Goal: Transaction & Acquisition: Purchase product/service

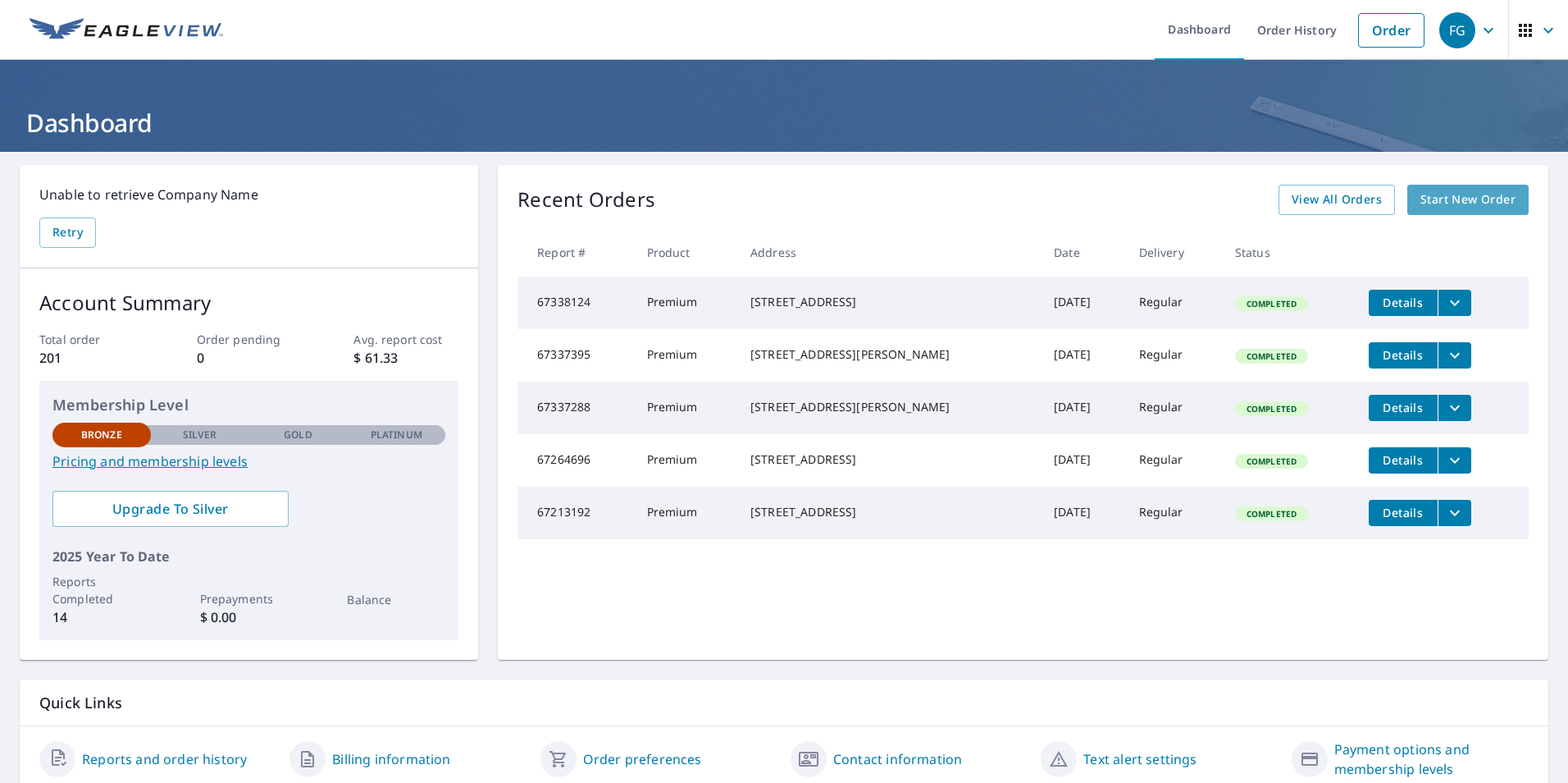
click at [1461, 201] on span "Start New Order" at bounding box center [1468, 200] width 95 height 21
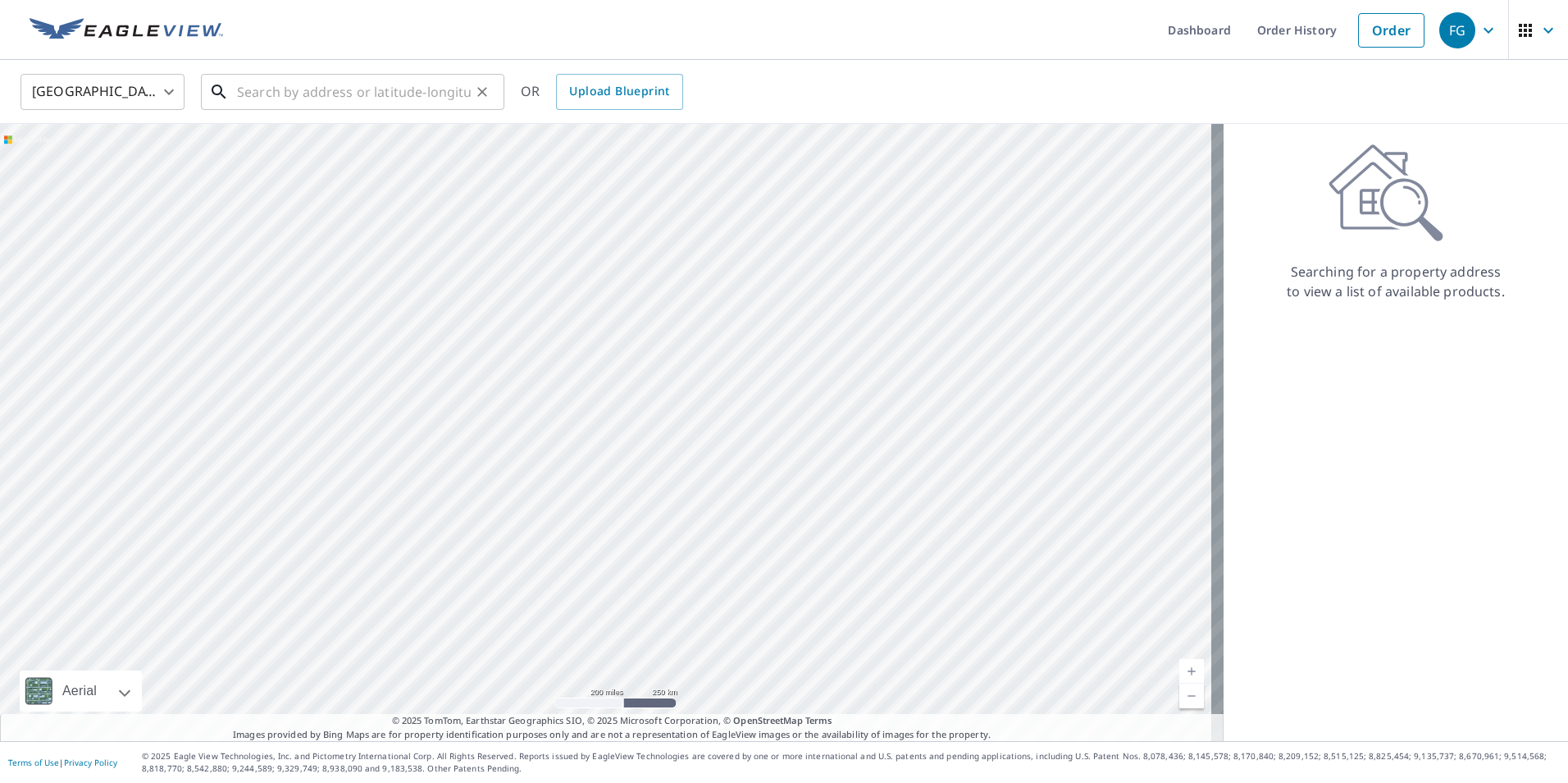
click at [241, 90] on input "text" at bounding box center [354, 92] width 234 height 46
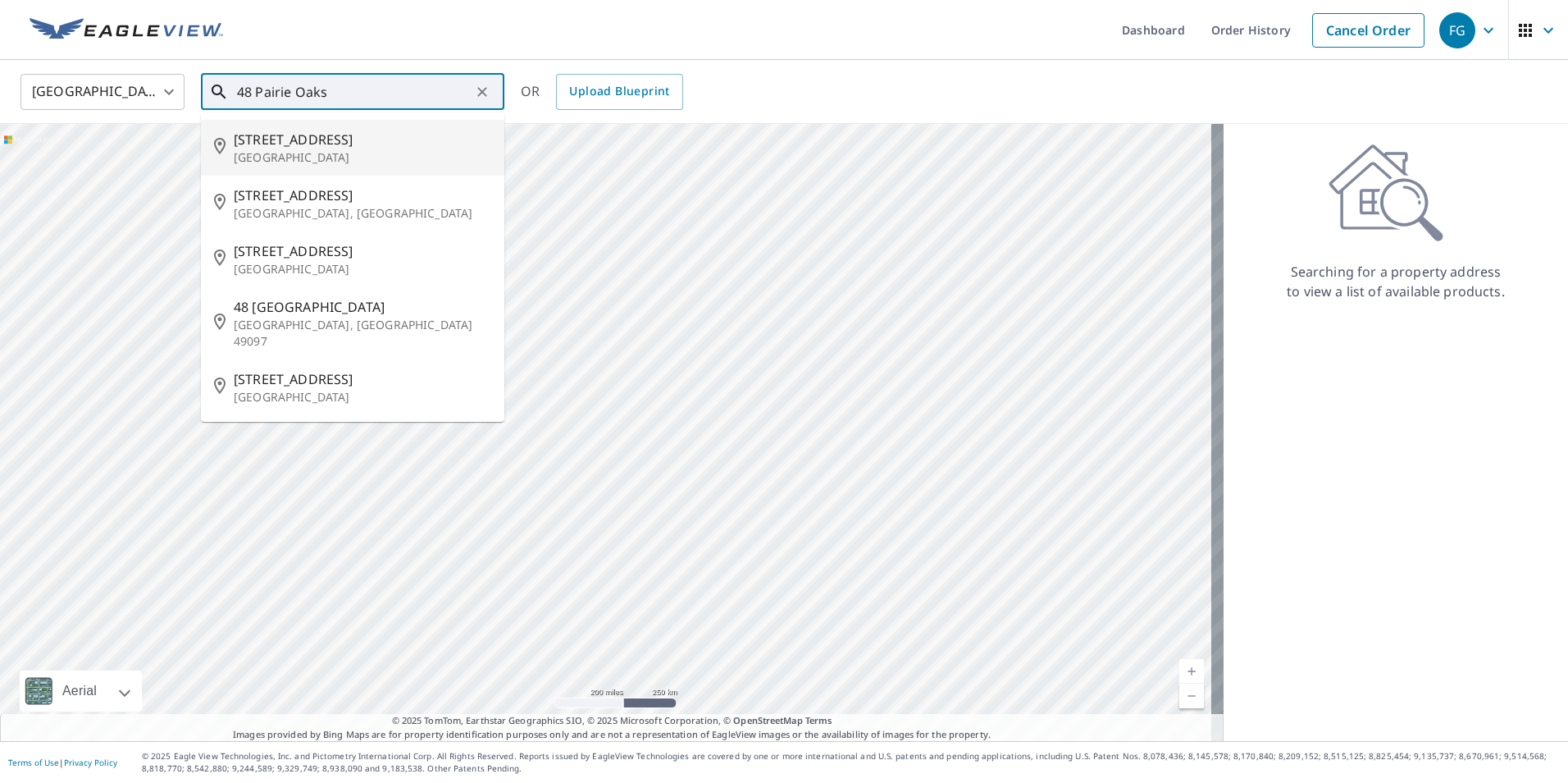
click at [381, 159] on p "[GEOGRAPHIC_DATA]" at bounding box center [362, 157] width 258 height 16
type input "[STREET_ADDRESS]"
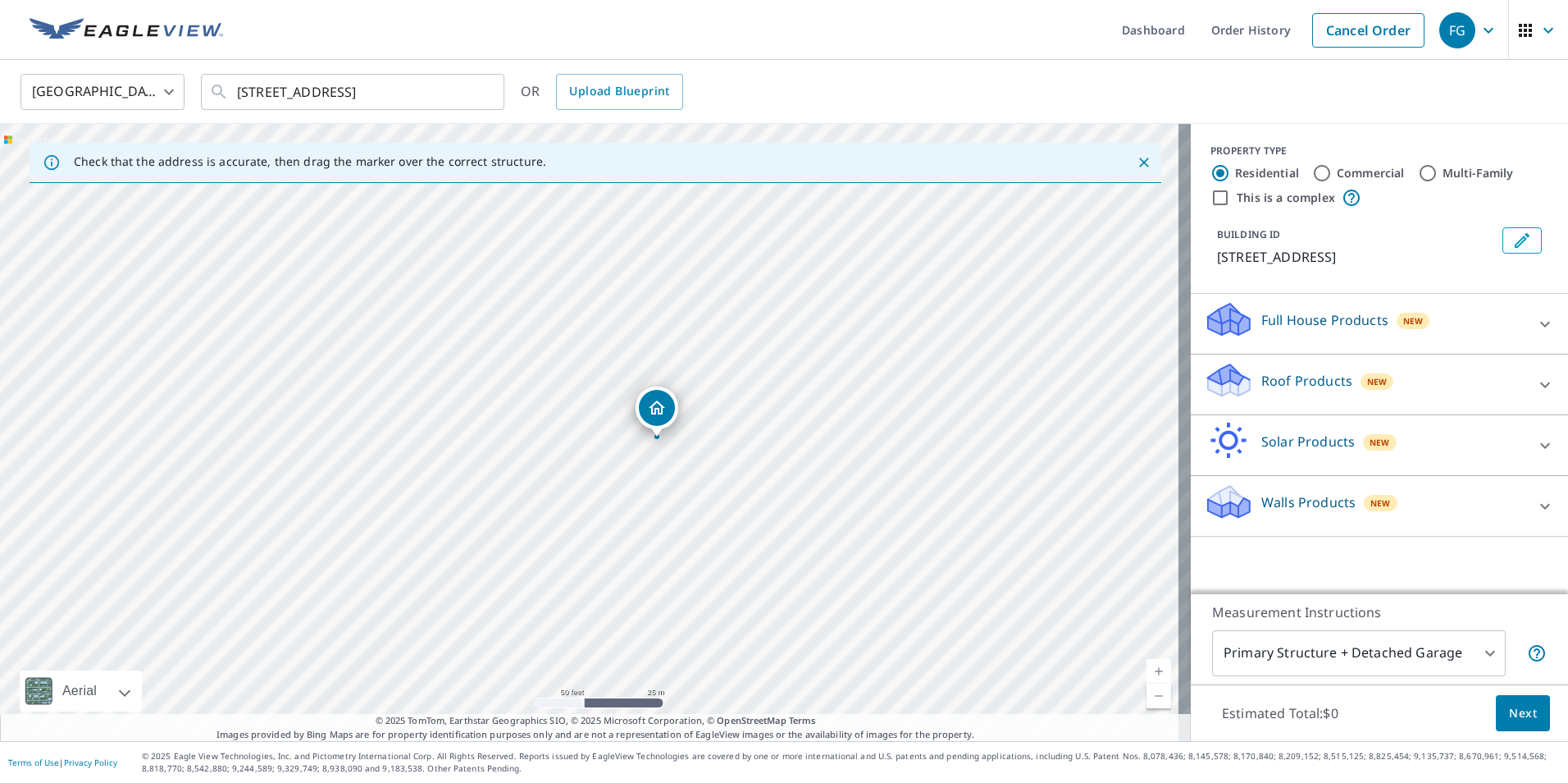
drag, startPoint x: 664, startPoint y: 366, endPoint x: 614, endPoint y: 525, distance: 166.7
click at [614, 525] on div "[STREET_ADDRESS]" at bounding box center [595, 431] width 1191 height 617
click at [1272, 391] on div "Roof Products New" at bounding box center [1365, 384] width 321 height 47
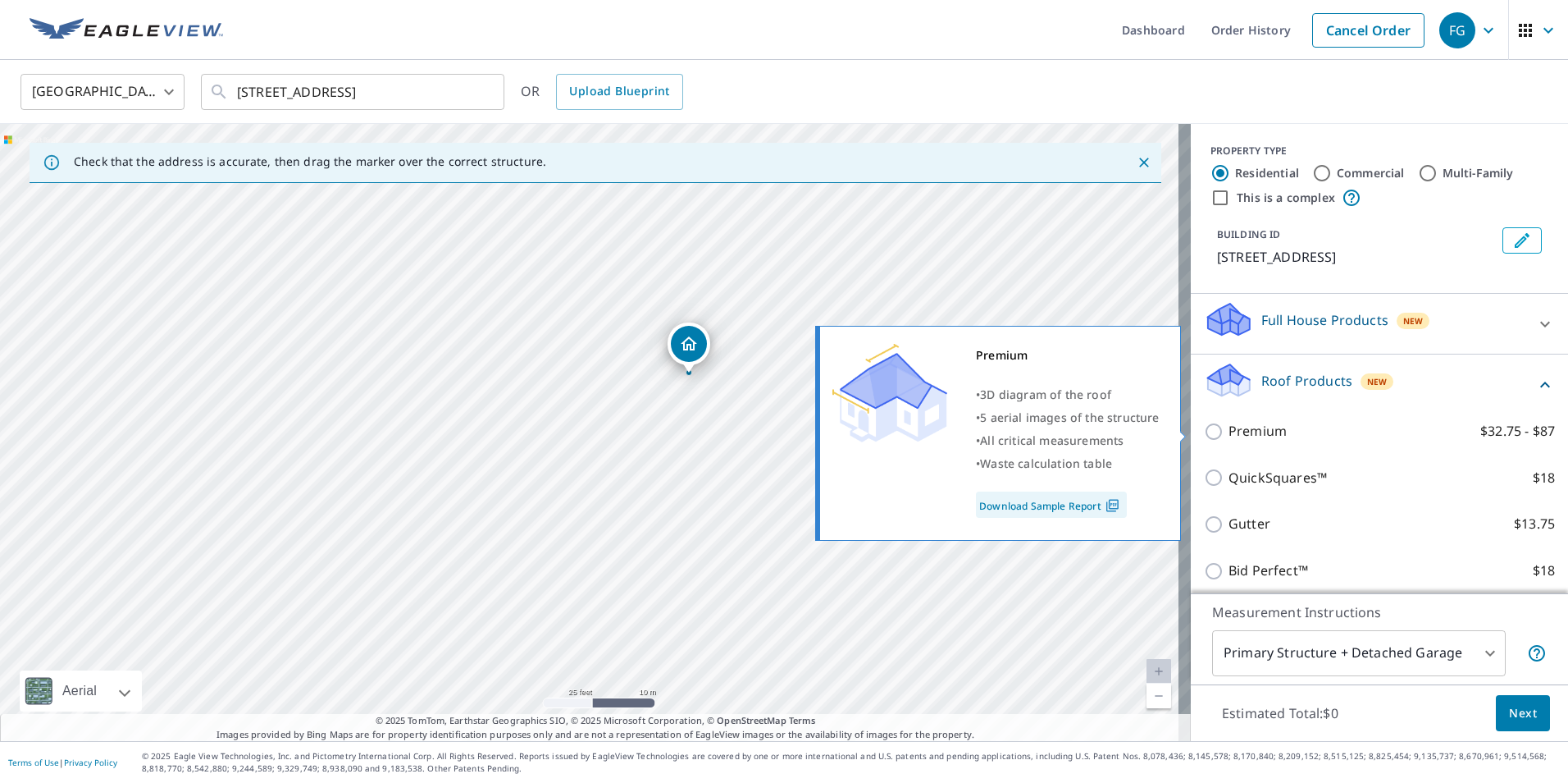
click at [1204, 430] on input "Premium $32.75 - $87" at bounding box center [1216, 431] width 25 height 20
checkbox input "true"
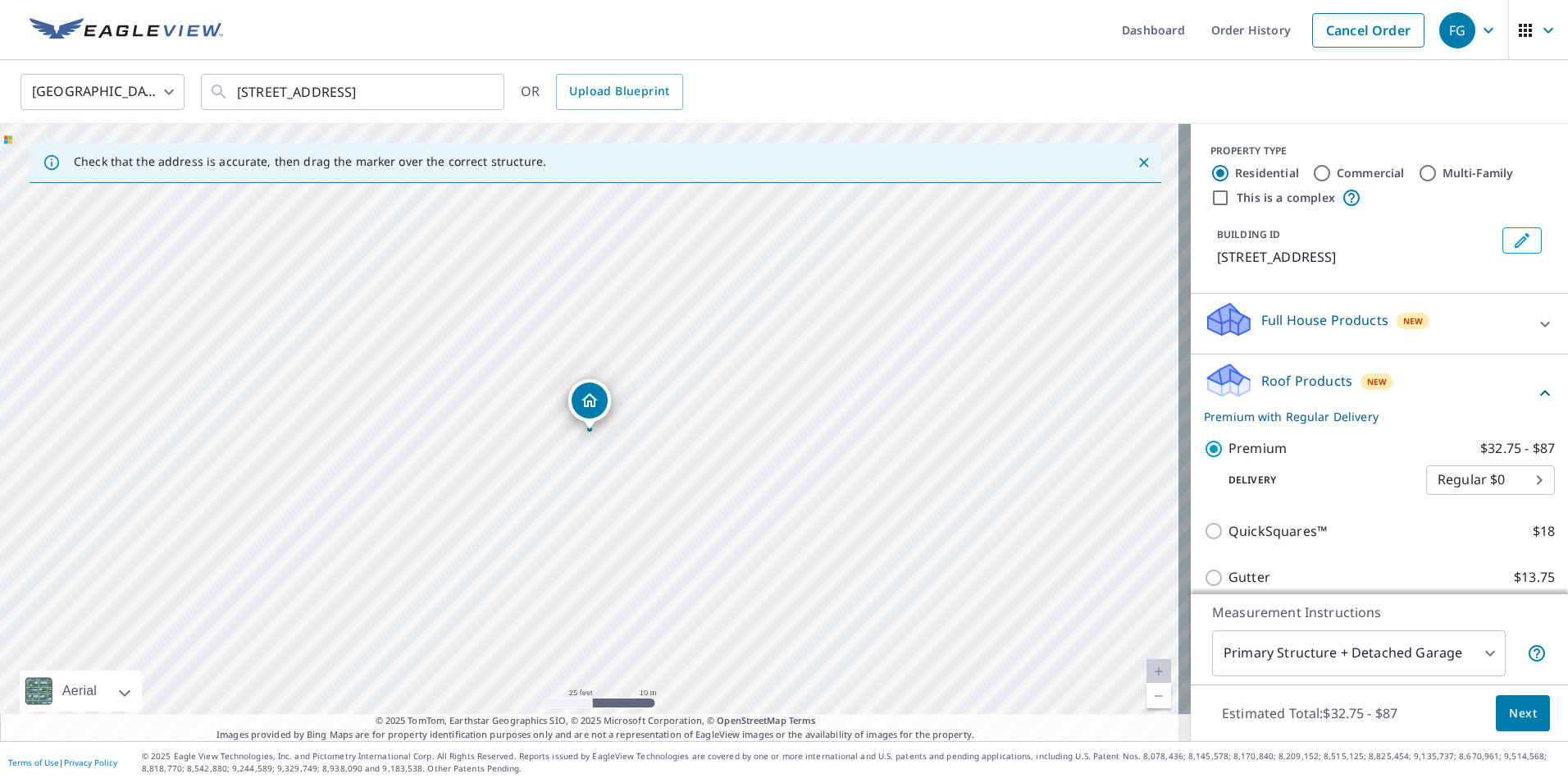
click at [1511, 710] on span "Next" at bounding box center [1522, 714] width 28 height 21
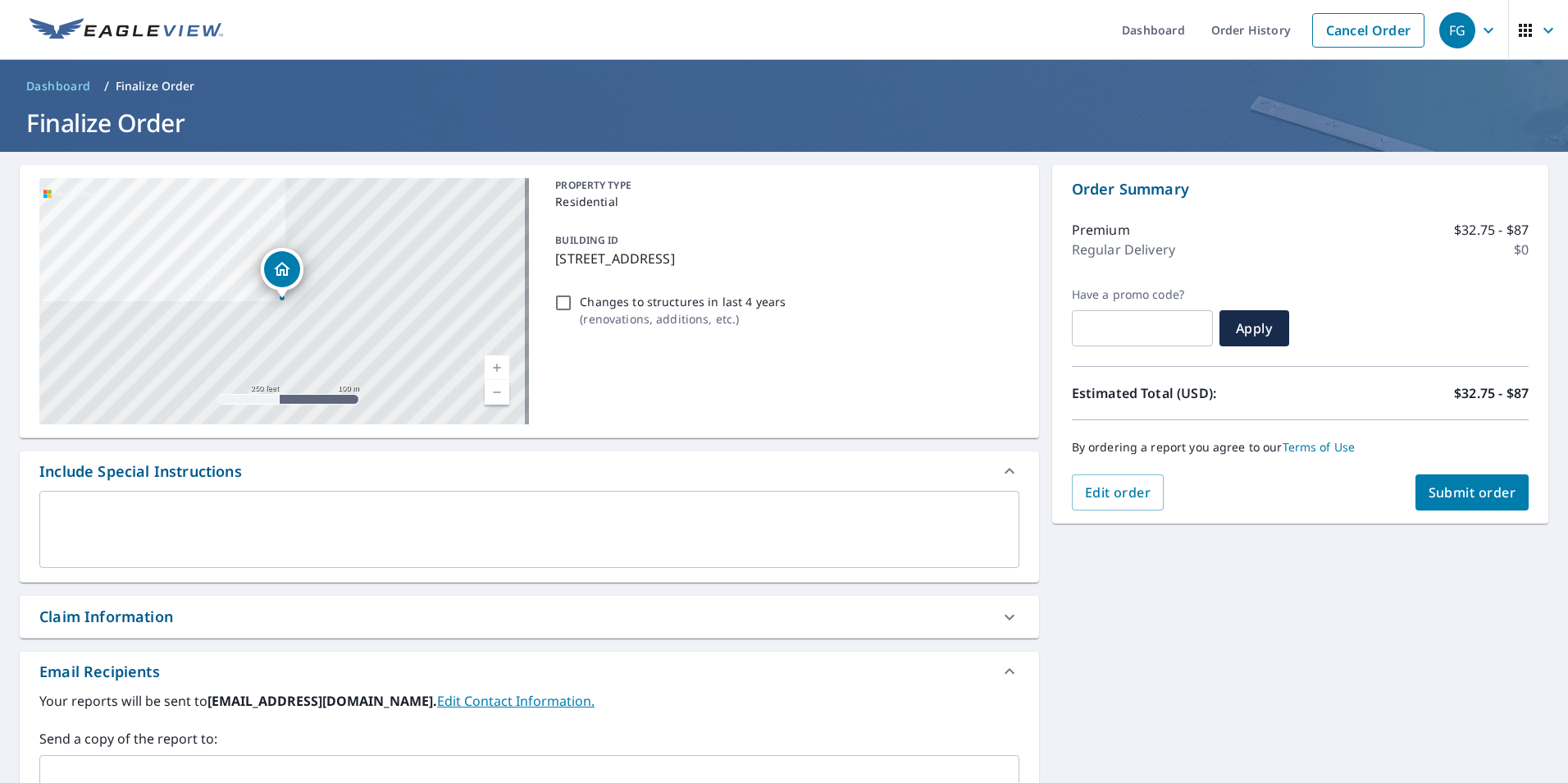
click at [1452, 489] on span "Submit order" at bounding box center [1473, 491] width 87 height 18
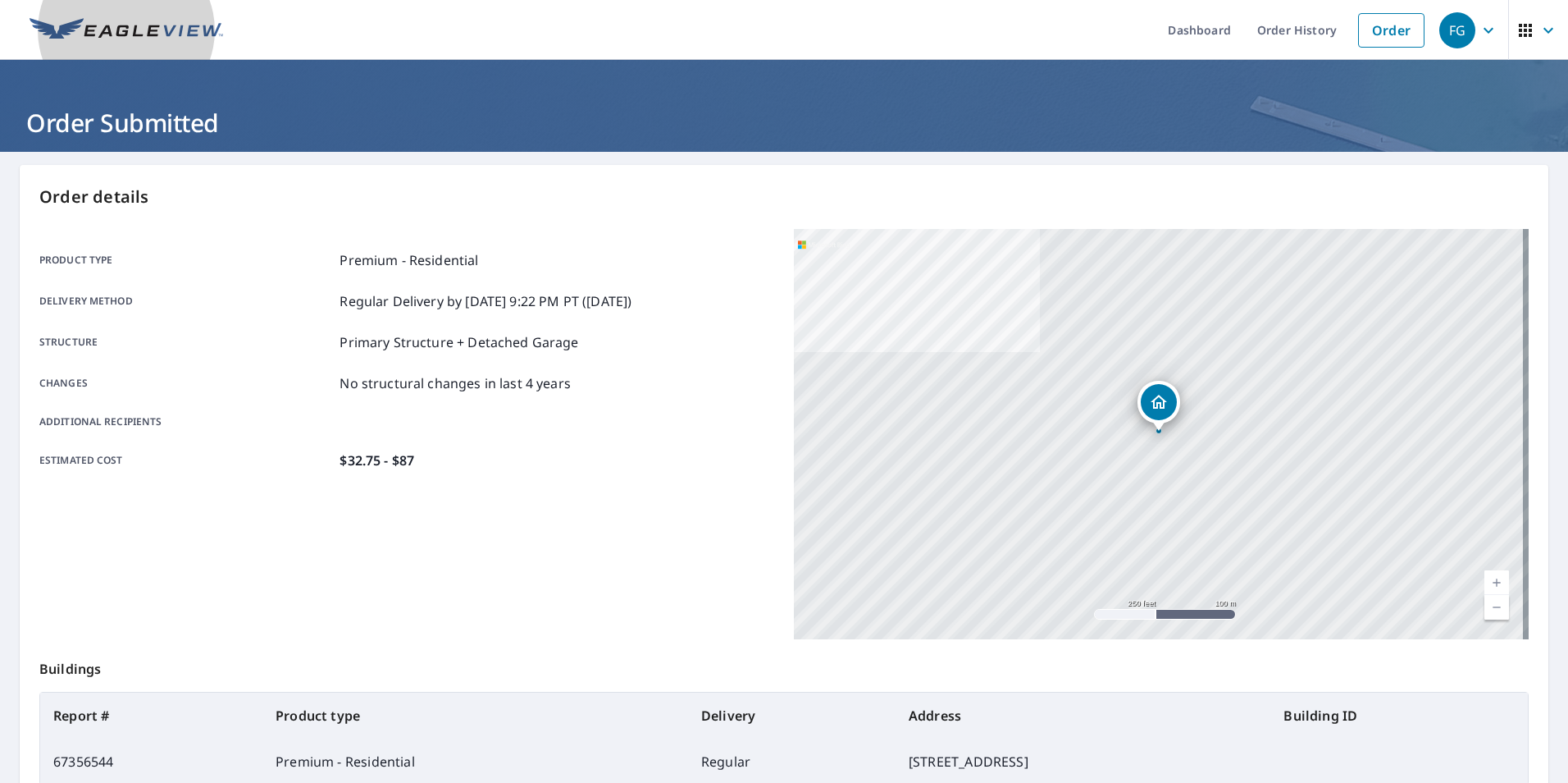
click at [153, 20] on img at bounding box center [126, 30] width 194 height 25
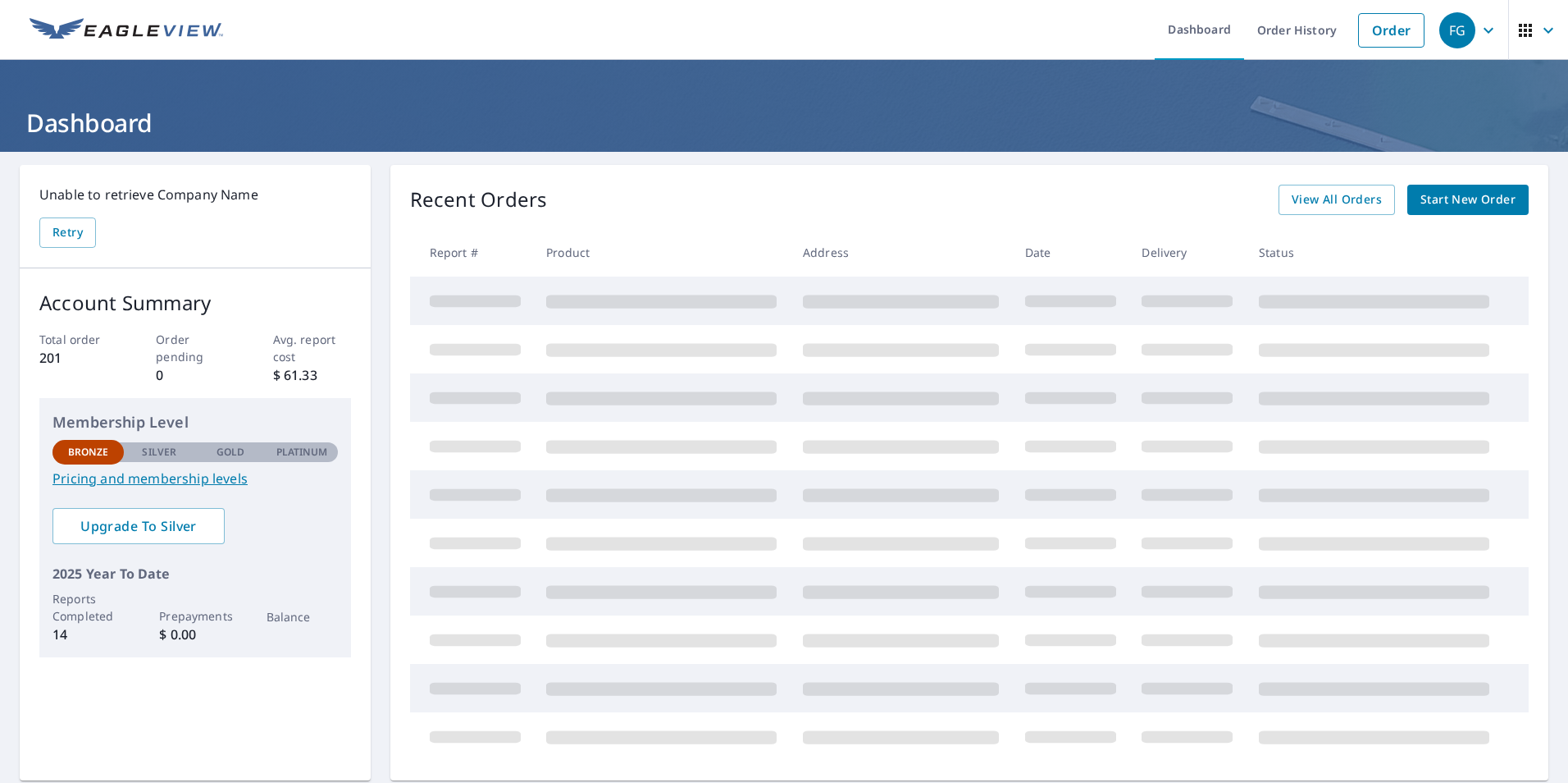
click at [1451, 195] on span "Start New Order" at bounding box center [1468, 200] width 95 height 21
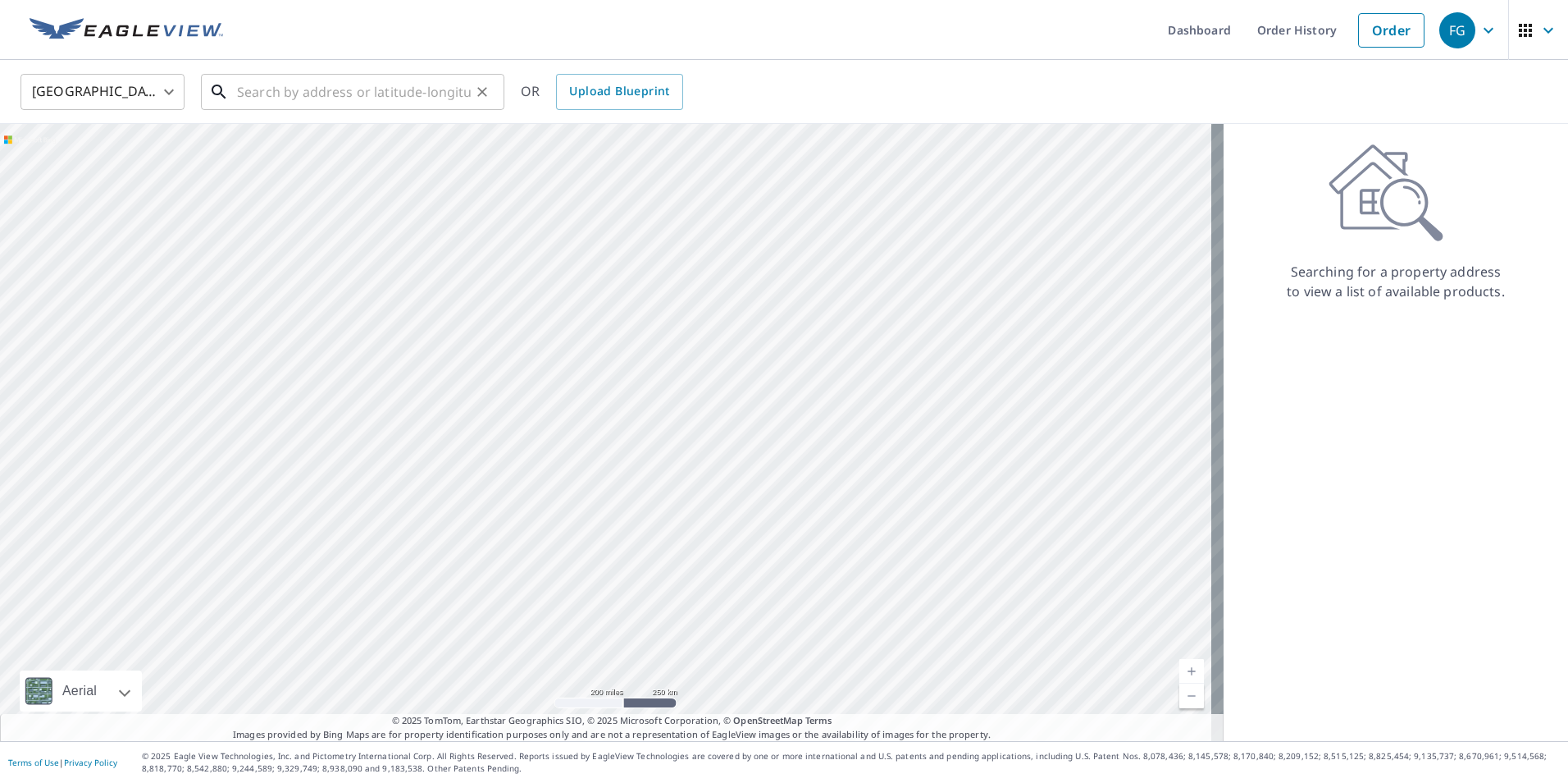
click at [407, 103] on input "text" at bounding box center [354, 92] width 234 height 46
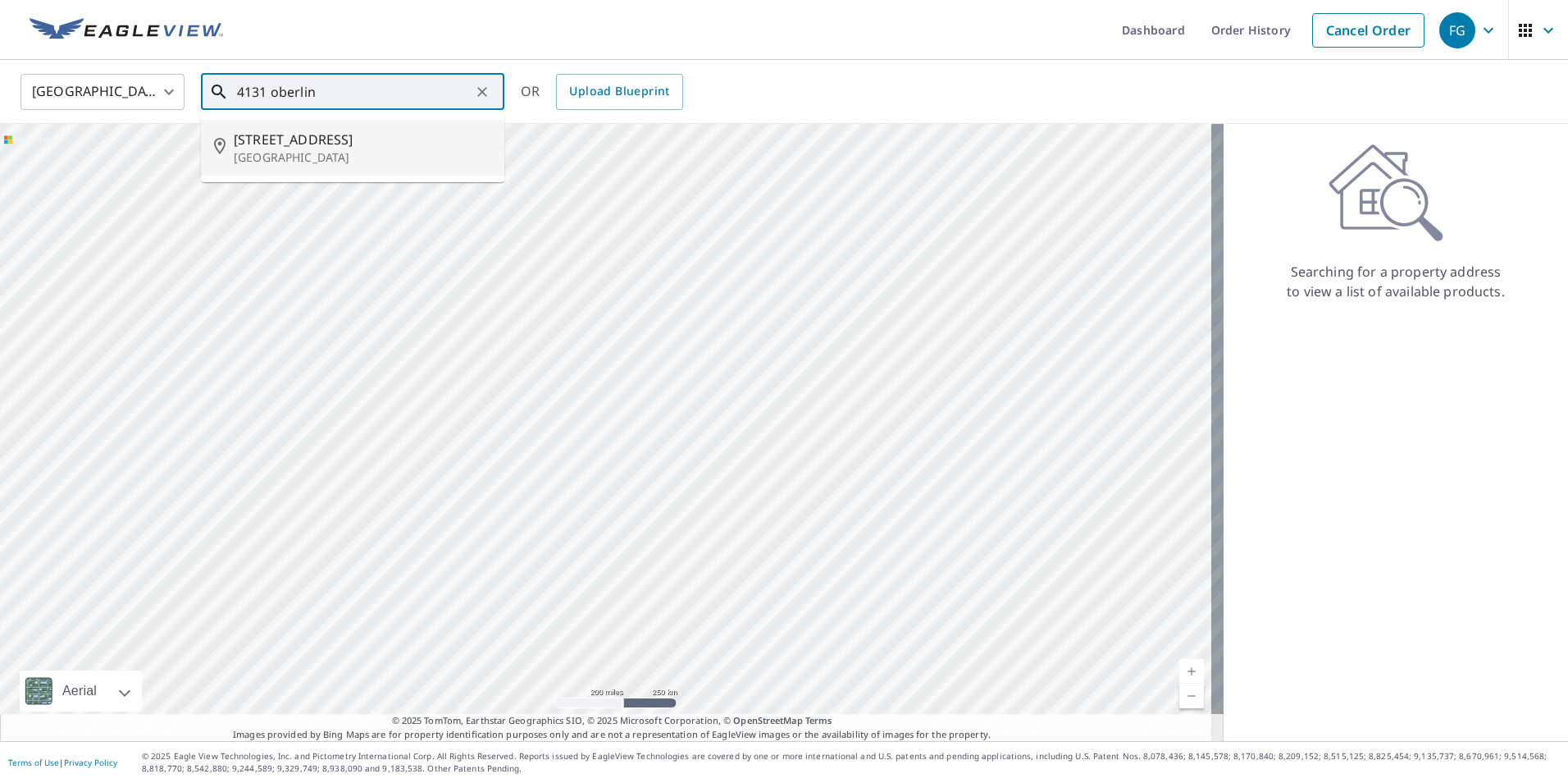
click at [347, 159] on p "[GEOGRAPHIC_DATA]" at bounding box center [362, 157] width 258 height 16
type input "[STREET_ADDRESS]"
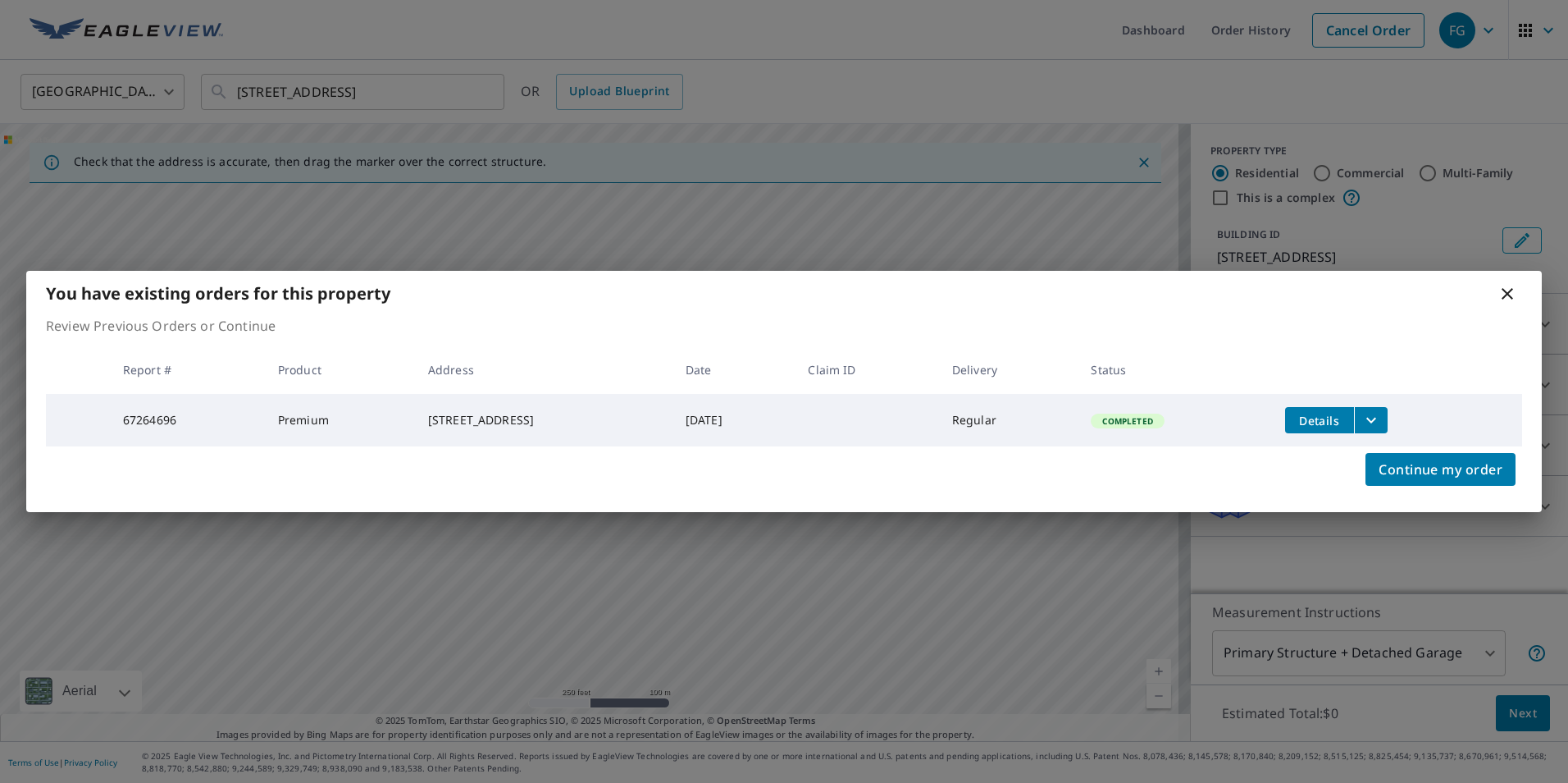
click at [1310, 426] on button "Details" at bounding box center [1320, 420] width 69 height 27
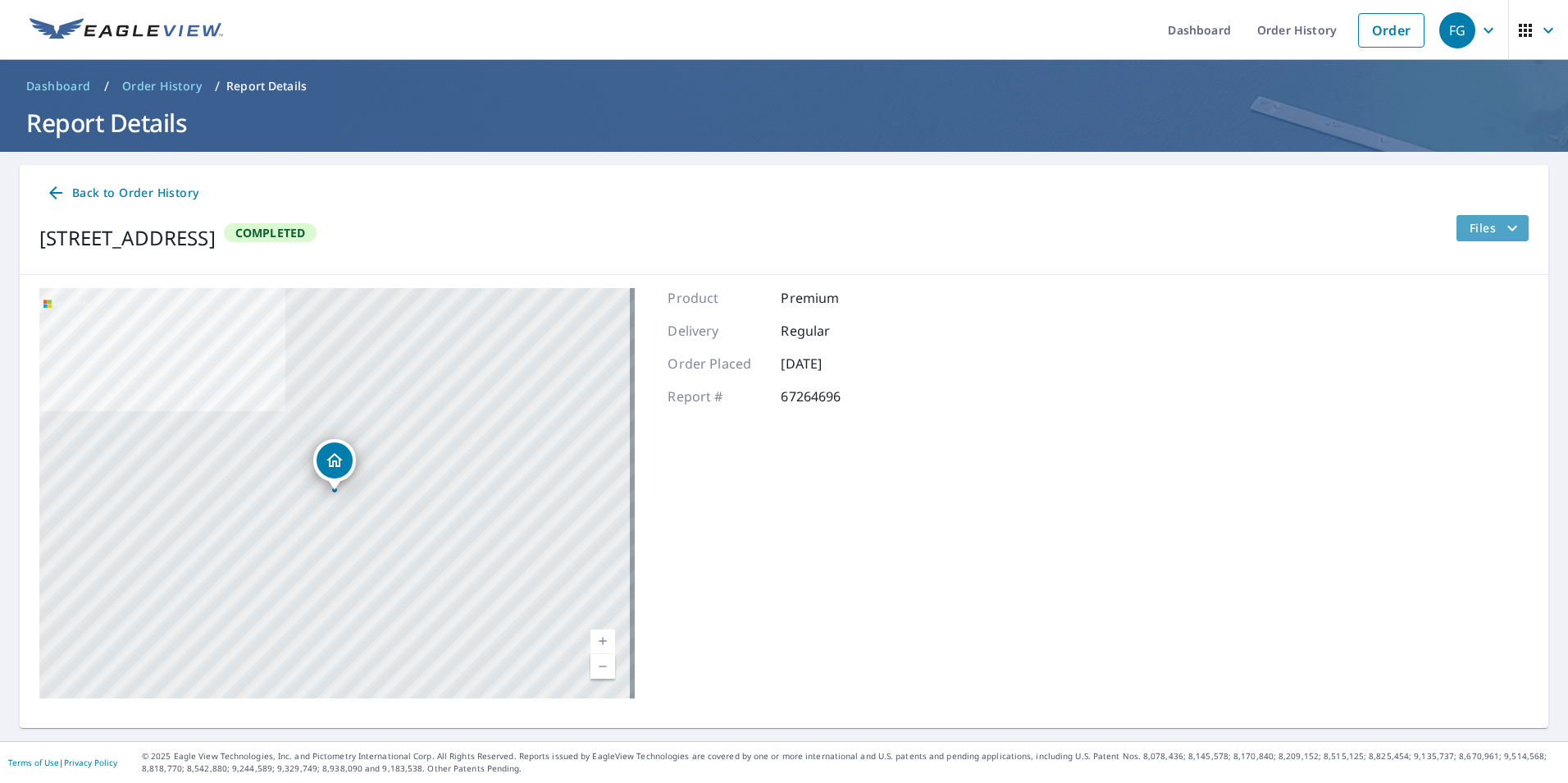
click at [1472, 230] on span "Files" at bounding box center [1496, 228] width 52 height 20
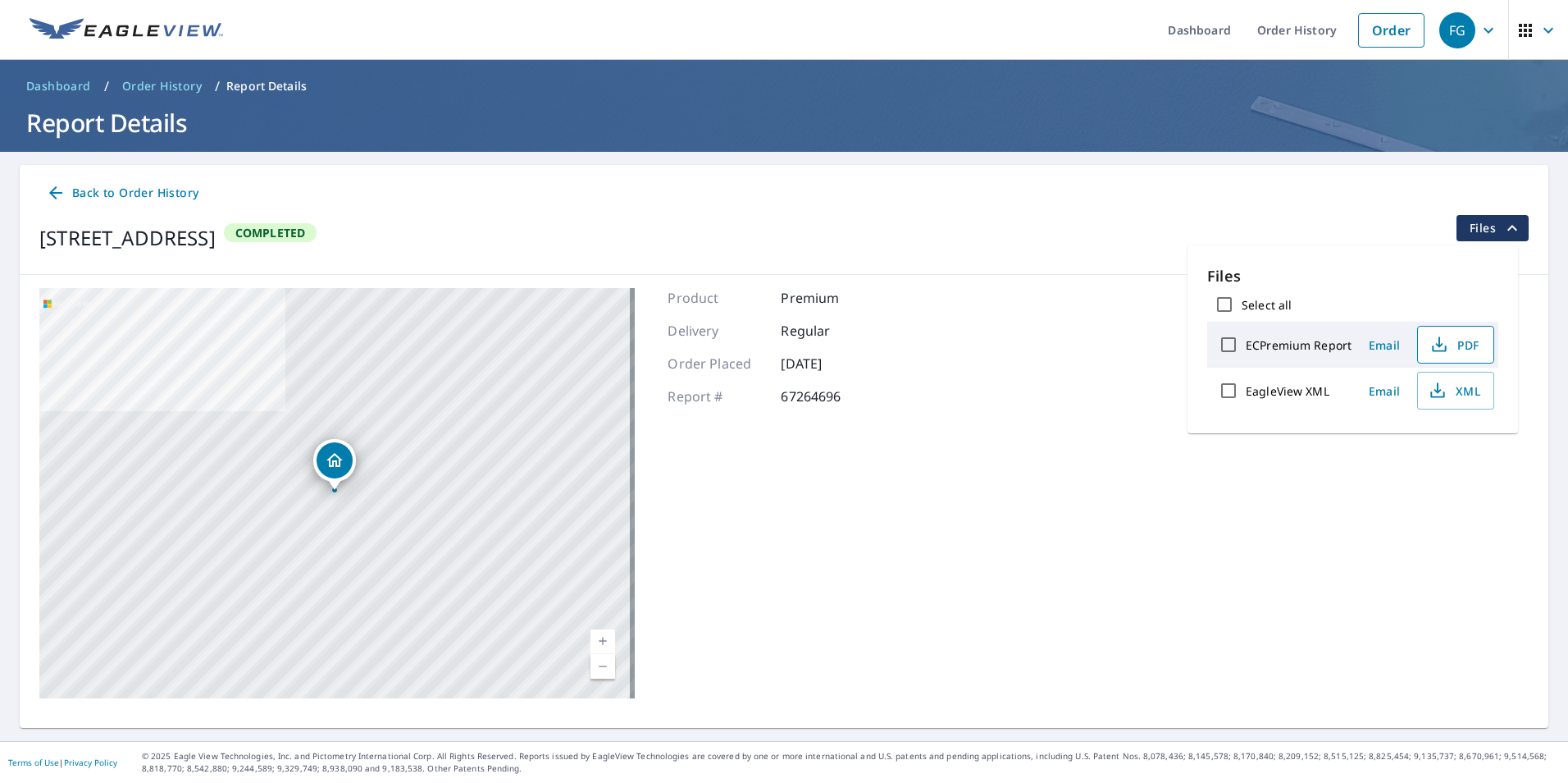
click at [1480, 339] on button "PDF" at bounding box center [1456, 345] width 77 height 38
